Goal: Use online tool/utility

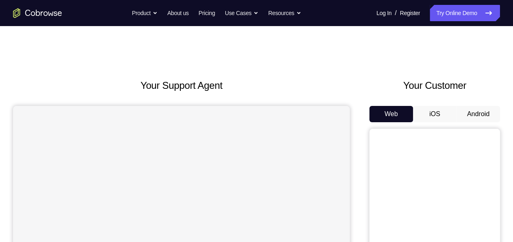
click at [471, 115] on button "Android" at bounding box center [478, 114] width 44 height 16
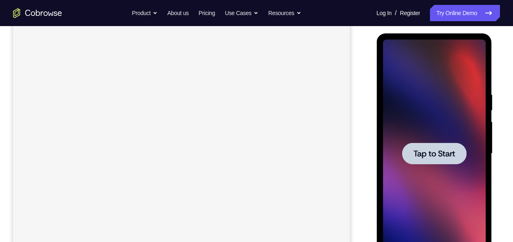
click at [439, 153] on span "Tap to Start" at bounding box center [434, 154] width 42 height 8
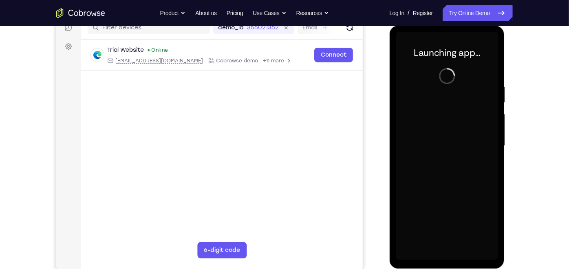
scroll to position [109, 0]
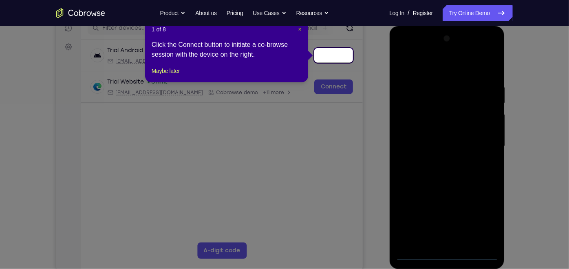
click at [299, 30] on span "×" at bounding box center [300, 29] width 3 height 7
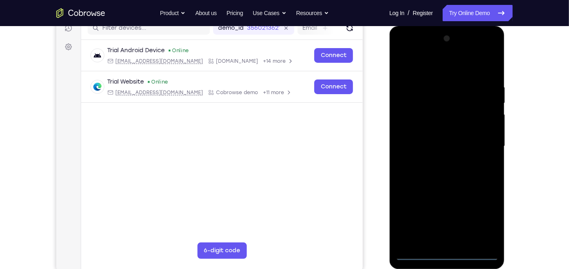
click at [446, 242] on div at bounding box center [447, 146] width 103 height 228
click at [488, 218] on div at bounding box center [447, 146] width 103 height 228
click at [403, 51] on div at bounding box center [447, 146] width 103 height 228
click at [479, 148] on div at bounding box center [447, 146] width 103 height 228
click at [454, 241] on div at bounding box center [447, 146] width 103 height 228
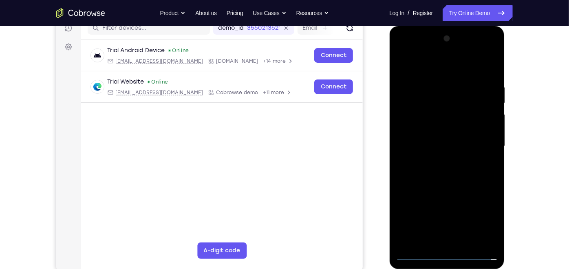
click at [422, 137] on div at bounding box center [447, 146] width 103 height 228
click at [421, 128] on div at bounding box center [447, 146] width 103 height 228
click at [440, 146] on div at bounding box center [447, 146] width 103 height 228
click at [467, 61] on div at bounding box center [447, 146] width 103 height 228
click at [454, 77] on div at bounding box center [447, 146] width 103 height 228
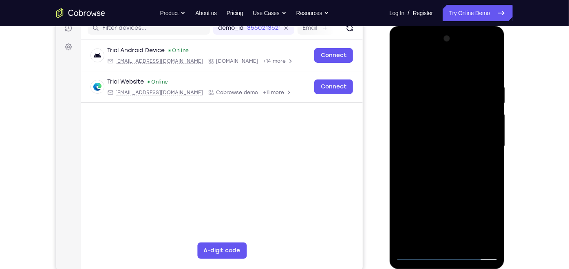
click at [489, 73] on div at bounding box center [447, 146] width 103 height 228
click at [494, 232] on div at bounding box center [447, 146] width 103 height 228
click at [461, 81] on div at bounding box center [447, 146] width 103 height 228
click at [407, 68] on div at bounding box center [447, 146] width 103 height 228
click at [483, 175] on div at bounding box center [447, 146] width 103 height 228
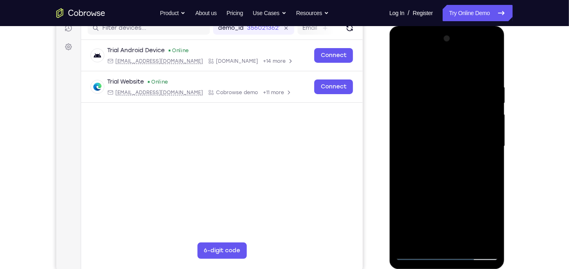
click at [400, 63] on div at bounding box center [447, 146] width 103 height 228
click at [418, 66] on div at bounding box center [447, 146] width 103 height 228
drag, startPoint x: 463, startPoint y: 149, endPoint x: 457, endPoint y: 82, distance: 67.5
click at [457, 82] on div at bounding box center [447, 146] width 103 height 228
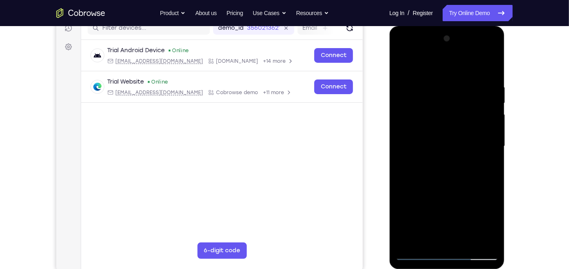
drag, startPoint x: 468, startPoint y: 180, endPoint x: 455, endPoint y: 88, distance: 93.2
click at [455, 88] on div at bounding box center [447, 146] width 103 height 228
drag, startPoint x: 463, startPoint y: 196, endPoint x: 452, endPoint y: 126, distance: 71.5
click at [452, 126] on div at bounding box center [447, 146] width 103 height 228
drag, startPoint x: 451, startPoint y: 126, endPoint x: 449, endPoint y: 225, distance: 99.1
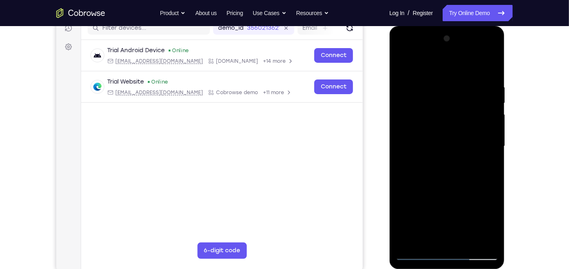
click at [449, 225] on div at bounding box center [447, 146] width 103 height 228
drag, startPoint x: 426, startPoint y: 105, endPoint x: 436, endPoint y: 204, distance: 99.6
click at [436, 204] on div at bounding box center [447, 146] width 103 height 228
click at [438, 78] on div at bounding box center [447, 146] width 103 height 228
click at [428, 107] on div at bounding box center [447, 146] width 103 height 228
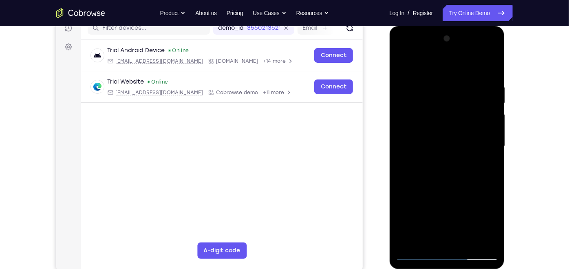
click at [428, 107] on div at bounding box center [447, 146] width 103 height 228
click at [405, 64] on div at bounding box center [447, 146] width 103 height 228
click at [489, 120] on div at bounding box center [447, 146] width 103 height 228
click at [490, 120] on div at bounding box center [447, 146] width 103 height 228
click at [481, 239] on div at bounding box center [447, 146] width 103 height 228
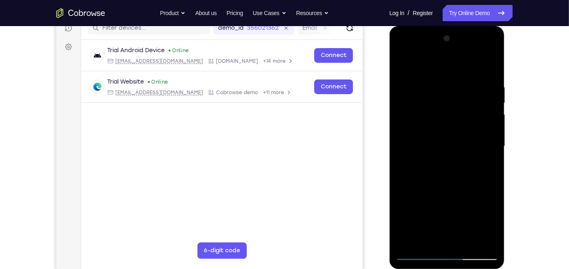
click at [489, 184] on div at bounding box center [447, 146] width 103 height 228
click at [488, 147] on div at bounding box center [447, 146] width 103 height 228
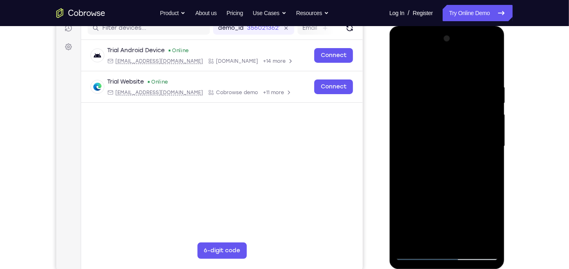
drag, startPoint x: 491, startPoint y: 147, endPoint x: 400, endPoint y: 147, distance: 91.0
click at [400, 147] on div at bounding box center [447, 146] width 103 height 228
click at [487, 148] on div at bounding box center [447, 146] width 103 height 228
click at [492, 152] on div at bounding box center [447, 146] width 103 height 228
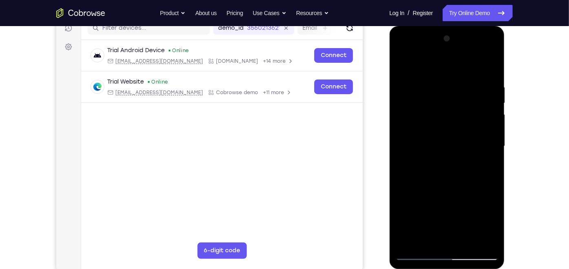
click at [492, 152] on div at bounding box center [447, 146] width 103 height 228
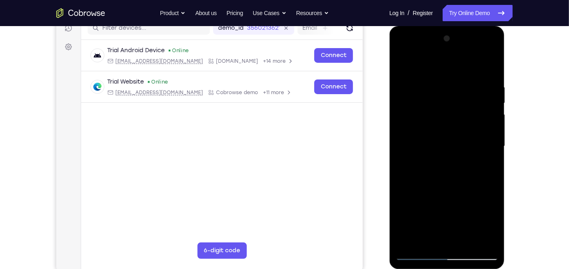
click at [492, 152] on div at bounding box center [447, 146] width 103 height 228
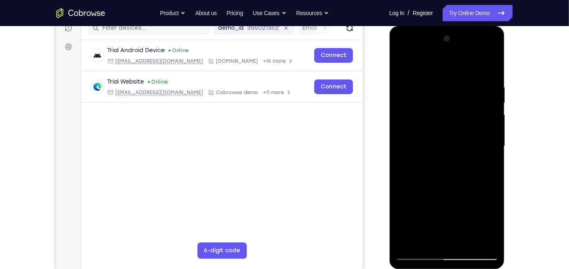
click at [492, 152] on div at bounding box center [447, 146] width 103 height 228
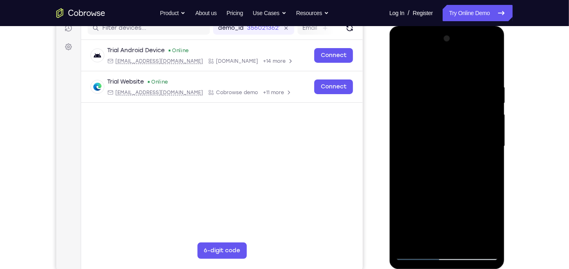
click at [492, 152] on div at bounding box center [447, 146] width 103 height 228
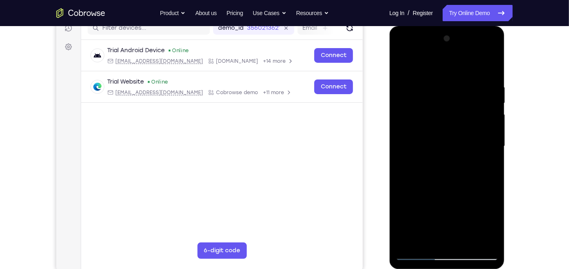
click at [492, 152] on div at bounding box center [447, 146] width 103 height 228
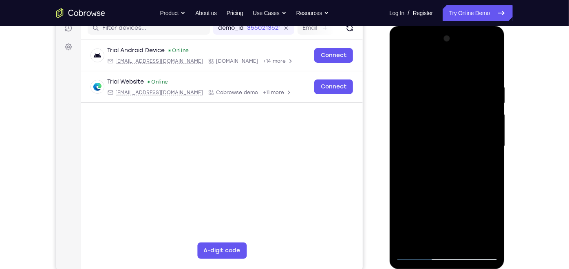
click at [492, 152] on div at bounding box center [447, 146] width 103 height 228
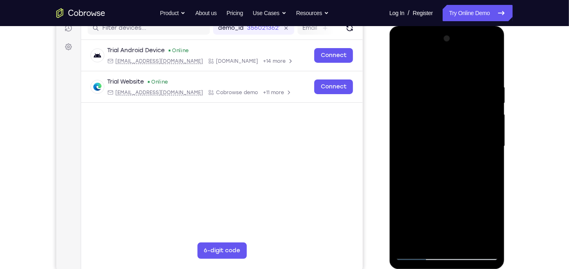
click at [492, 152] on div at bounding box center [447, 146] width 103 height 228
drag, startPoint x: 492, startPoint y: 152, endPoint x: 450, endPoint y: 142, distance: 42.6
click at [450, 142] on div at bounding box center [447, 146] width 103 height 228
click at [488, 68] on div at bounding box center [447, 146] width 103 height 228
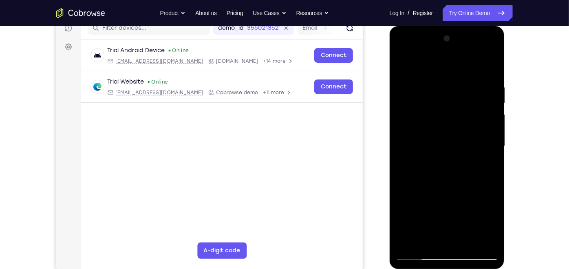
drag, startPoint x: 475, startPoint y: 149, endPoint x: 476, endPoint y: 48, distance: 100.8
click at [476, 48] on div at bounding box center [447, 146] width 103 height 228
drag, startPoint x: 475, startPoint y: 184, endPoint x: 471, endPoint y: 122, distance: 62.1
click at [471, 122] on div at bounding box center [447, 146] width 103 height 228
drag, startPoint x: 456, startPoint y: 195, endPoint x: 457, endPoint y: 108, distance: 86.9
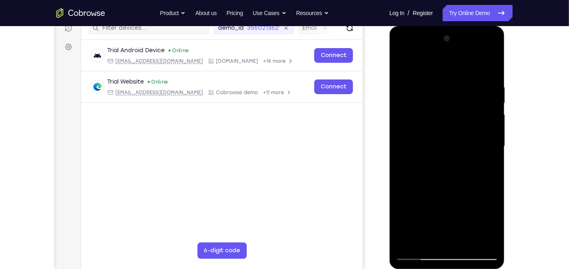
click at [457, 108] on div at bounding box center [447, 146] width 103 height 228
drag, startPoint x: 453, startPoint y: 191, endPoint x: 456, endPoint y: 71, distance: 119.9
click at [456, 71] on div at bounding box center [447, 146] width 103 height 228
drag, startPoint x: 489, startPoint y: 191, endPoint x: 483, endPoint y: 139, distance: 53.0
click at [483, 139] on div at bounding box center [447, 146] width 103 height 228
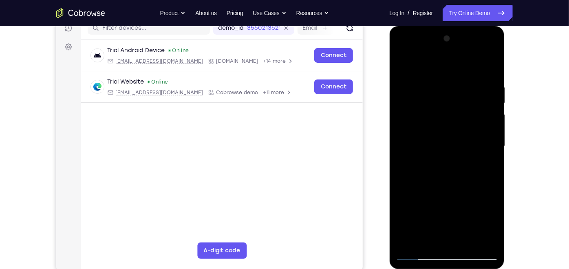
click at [494, 143] on div at bounding box center [447, 146] width 103 height 228
click at [401, 143] on div at bounding box center [447, 146] width 103 height 228
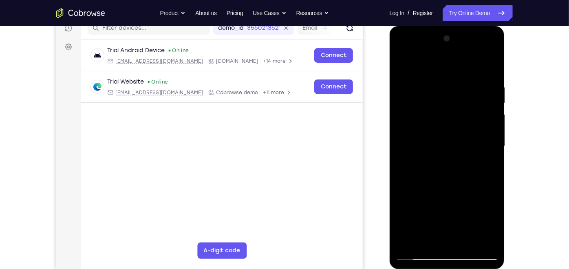
click at [401, 143] on div at bounding box center [447, 146] width 103 height 228
click at [467, 240] on div at bounding box center [447, 146] width 103 height 228
click at [447, 189] on div at bounding box center [447, 146] width 103 height 228
click at [494, 101] on div at bounding box center [447, 146] width 103 height 228
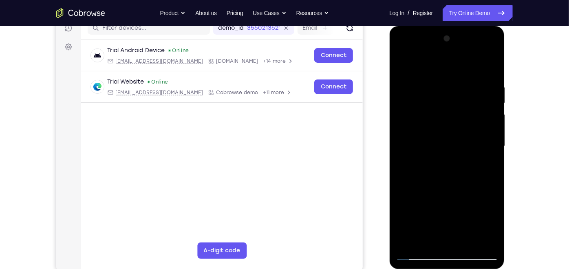
click at [494, 101] on div at bounding box center [447, 146] width 103 height 228
click at [416, 86] on div at bounding box center [447, 146] width 103 height 228
click at [405, 64] on div at bounding box center [447, 146] width 103 height 228
drag, startPoint x: 441, startPoint y: 174, endPoint x: 428, endPoint y: 60, distance: 115.0
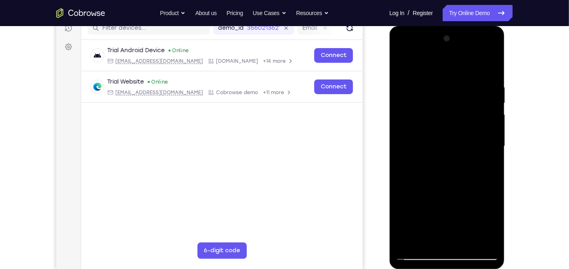
click at [428, 60] on div at bounding box center [447, 146] width 103 height 228
drag, startPoint x: 454, startPoint y: 188, endPoint x: 434, endPoint y: 62, distance: 127.2
click at [434, 62] on div at bounding box center [447, 146] width 103 height 228
drag, startPoint x: 445, startPoint y: 145, endPoint x: 443, endPoint y: 59, distance: 86.1
click at [443, 59] on div at bounding box center [447, 146] width 103 height 228
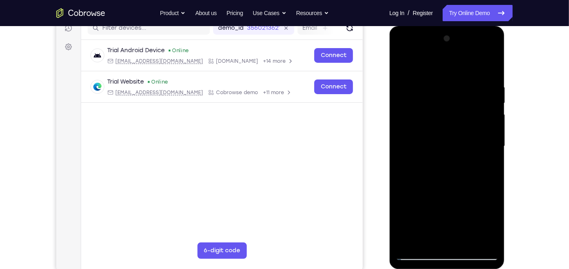
drag, startPoint x: 443, startPoint y: 59, endPoint x: 439, endPoint y: -34, distance: 92.7
click at [439, 26] on html "Online web based iOS Simulators and Android Emulators. Run iPhone, iPad, Mobile…" at bounding box center [448, 148] width 116 height 245
drag, startPoint x: 463, startPoint y: 134, endPoint x: 443, endPoint y: 31, distance: 104.7
click at [443, 32] on div at bounding box center [447, 146] width 103 height 228
drag, startPoint x: 447, startPoint y: 211, endPoint x: 436, endPoint y: 69, distance: 142.4
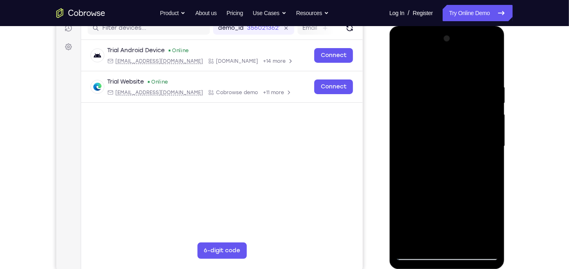
click at [436, 69] on div at bounding box center [447, 146] width 103 height 228
drag, startPoint x: 456, startPoint y: 199, endPoint x: 443, endPoint y: 67, distance: 132.3
click at [443, 67] on div at bounding box center [447, 146] width 103 height 228
